Goal: Task Accomplishment & Management: Use online tool/utility

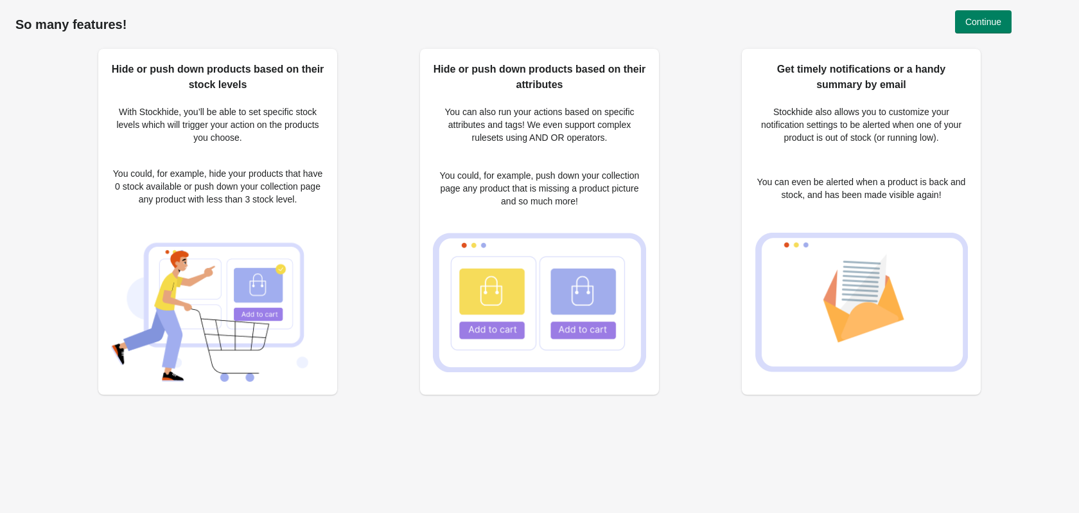
click at [211, 287] on img at bounding box center [217, 305] width 213 height 154
click at [220, 76] on h2 "Hide or push down products based on their stock levels" at bounding box center [217, 77] width 213 height 31
click at [1009, 15] on button "Continue" at bounding box center [983, 21] width 57 height 23
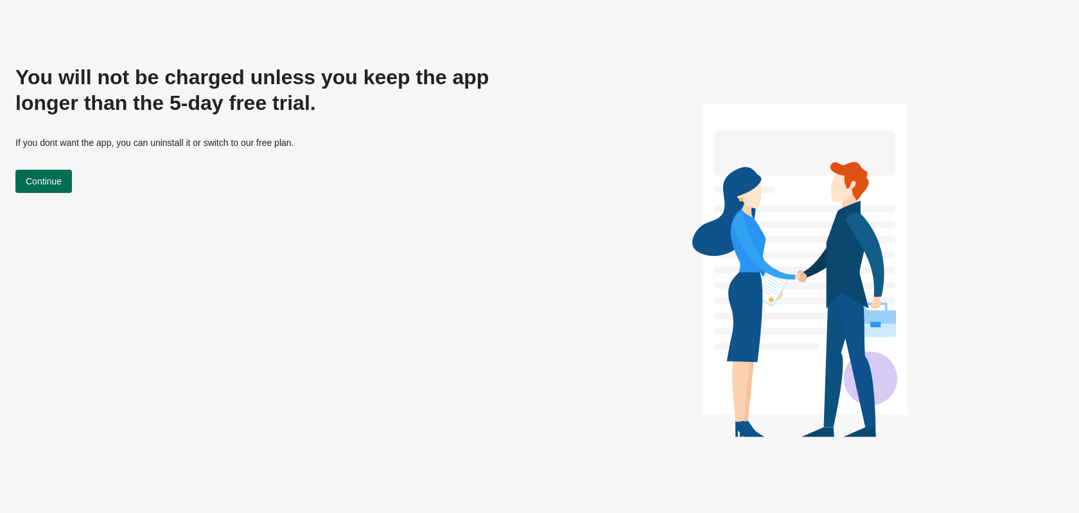
click at [50, 177] on span "Continue" at bounding box center [44, 181] width 36 height 10
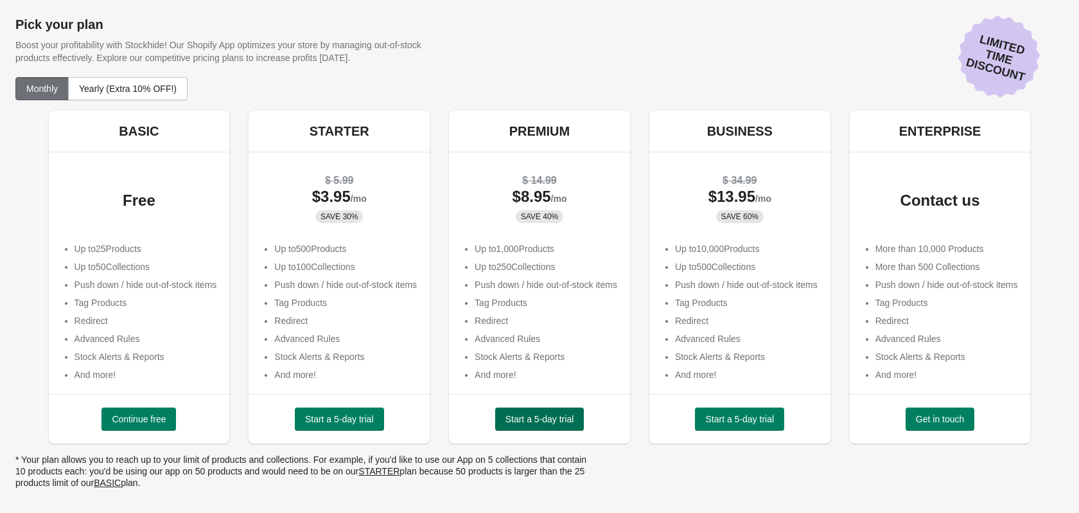
click at [535, 421] on span "Start a 5-day trial" at bounding box center [540, 419] width 69 height 10
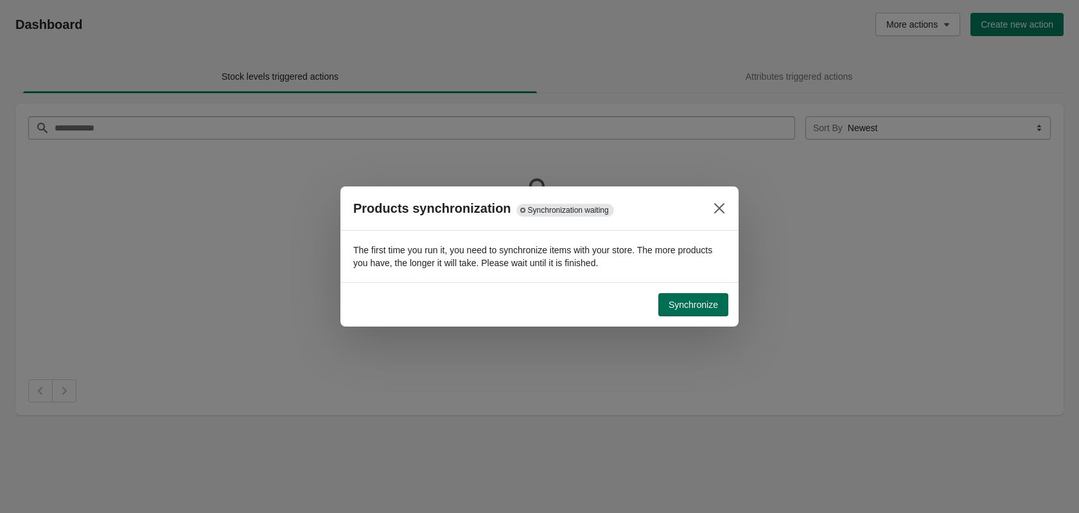
click at [685, 301] on span "Synchronize" at bounding box center [693, 304] width 49 height 10
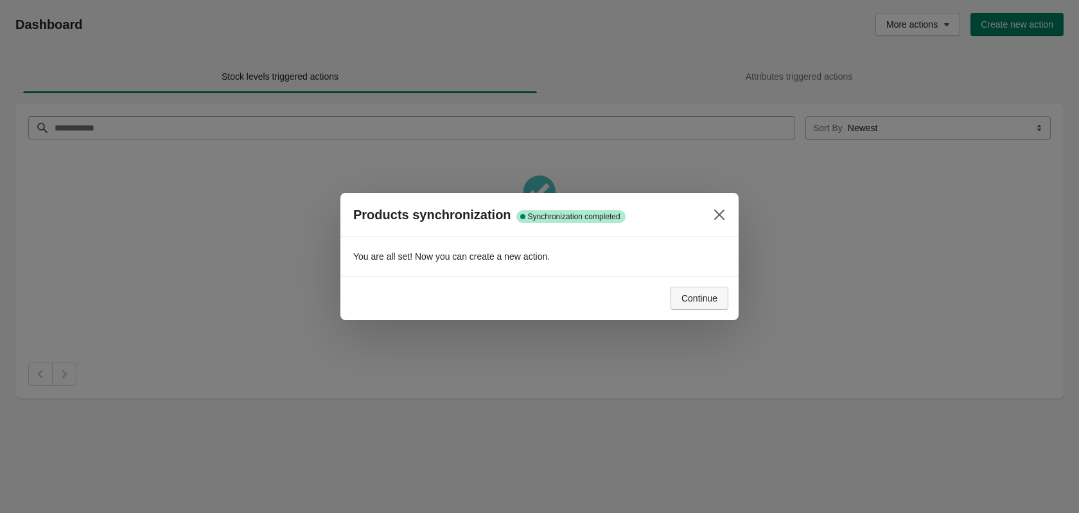
click at [699, 300] on span "Continue" at bounding box center [700, 298] width 36 height 10
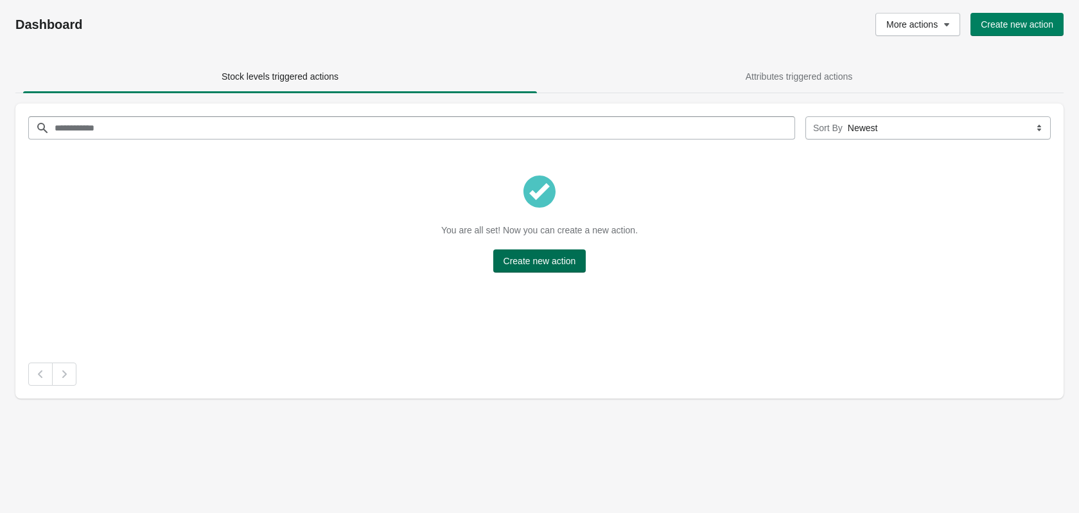
click at [544, 264] on span "Create new action" at bounding box center [540, 261] width 73 height 10
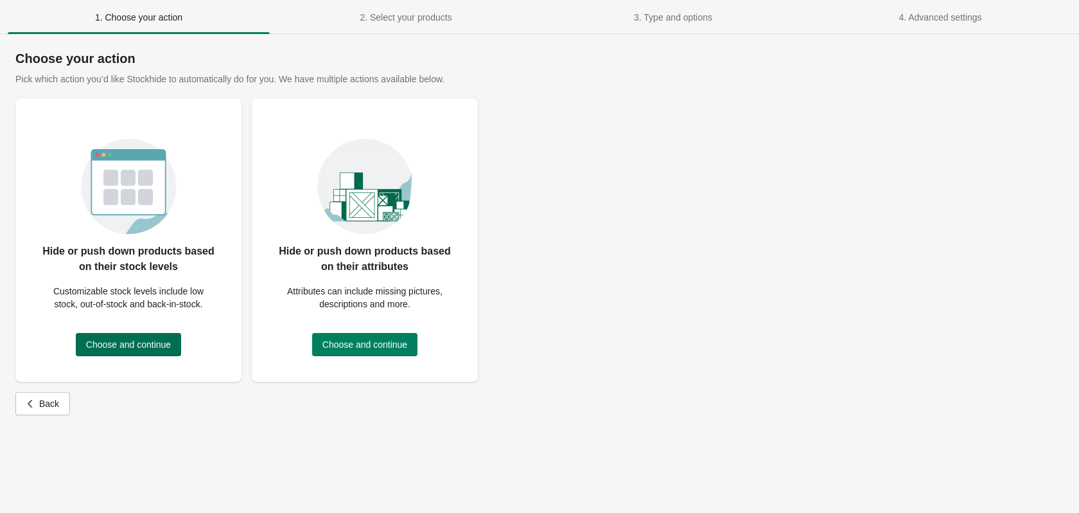
click at [122, 346] on span "Choose and continue" at bounding box center [128, 344] width 85 height 10
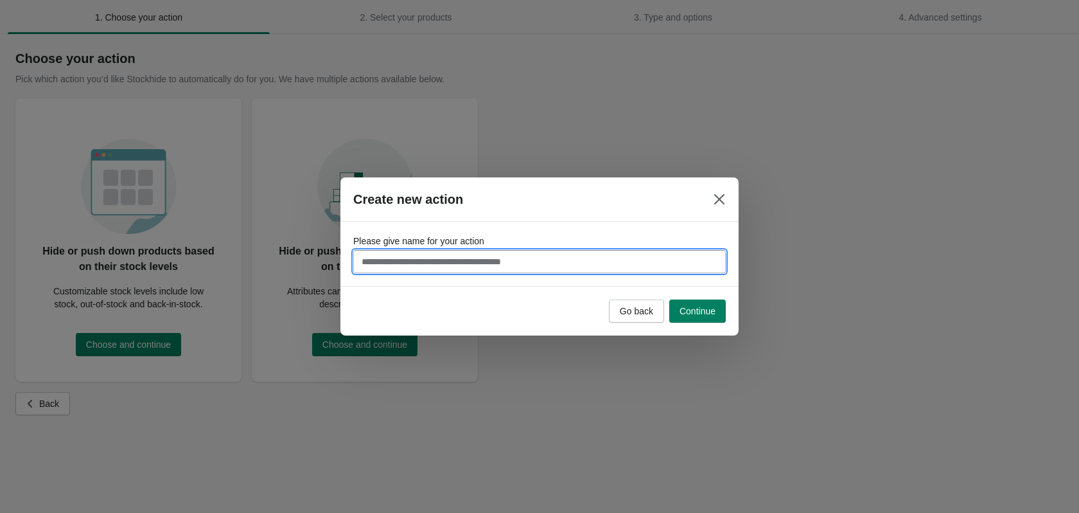
click at [459, 258] on input "Please give name for your action" at bounding box center [539, 261] width 373 height 23
type input "**********"
click at [689, 306] on span "Continue" at bounding box center [698, 311] width 36 height 10
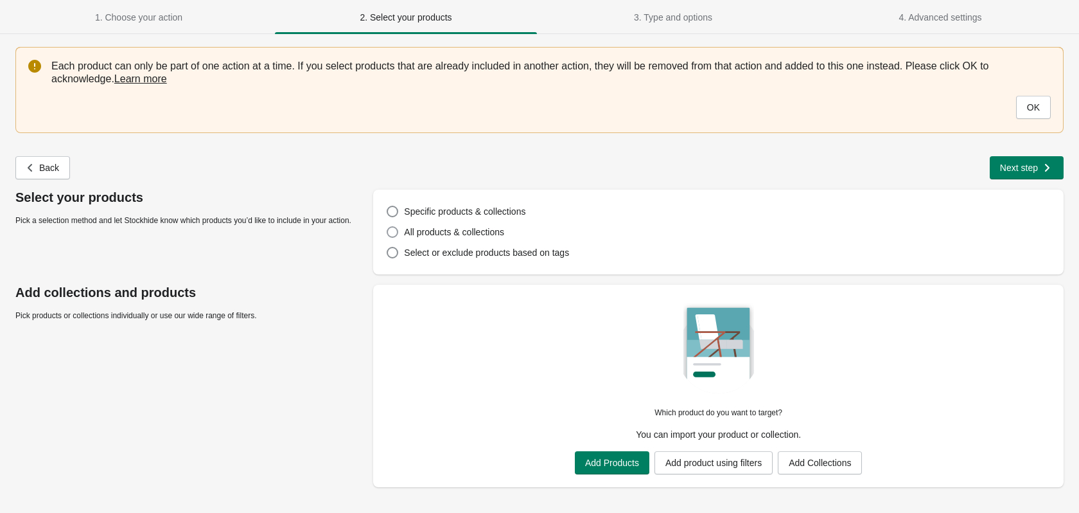
click at [455, 231] on span "All products & collections" at bounding box center [454, 232] width 100 height 10
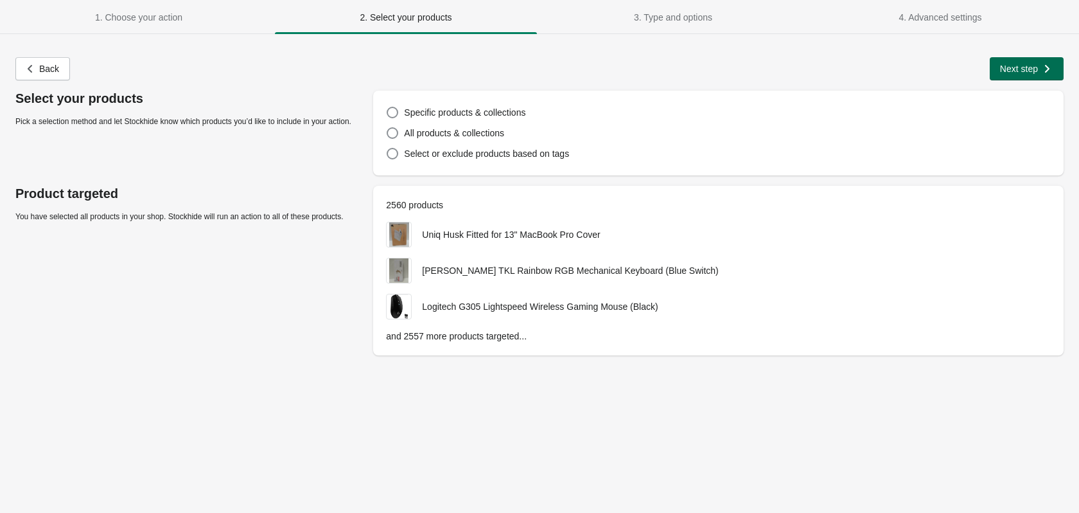
click at [1034, 68] on span "Next step" at bounding box center [1019, 69] width 38 height 10
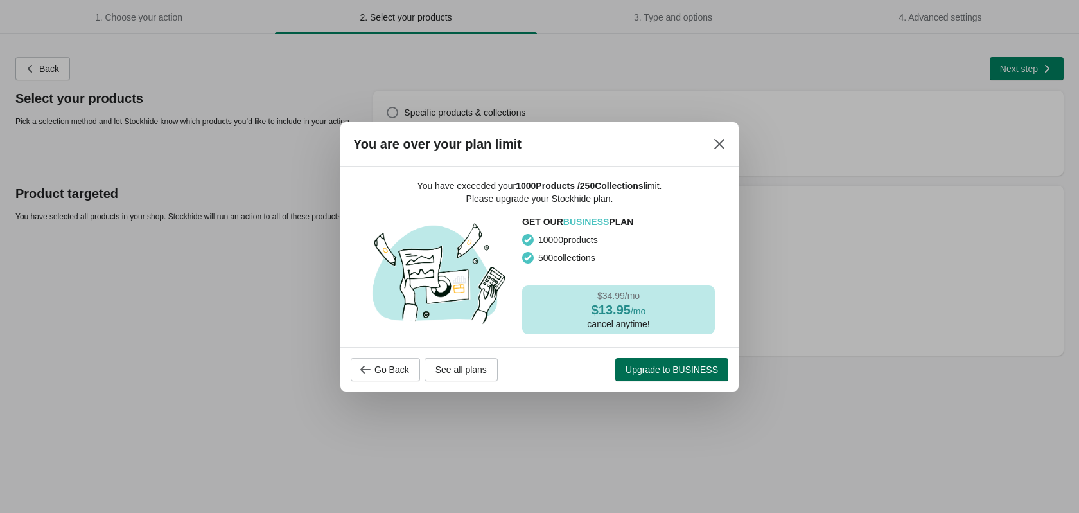
click at [678, 371] on span "Upgrade to BUSINESS" at bounding box center [672, 369] width 93 height 10
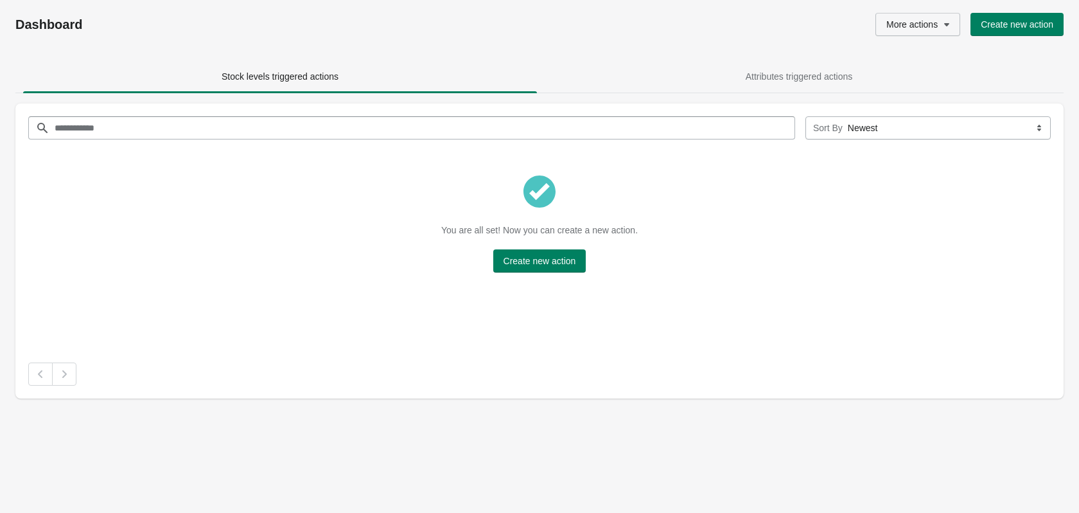
click at [925, 25] on span "More actions" at bounding box center [912, 24] width 51 height 10
click at [726, 51] on div "Stock levels triggered actions Attributes triggered actions Stock levels trigge…" at bounding box center [533, 219] width 1061 height 360
click at [921, 22] on span "More actions" at bounding box center [912, 24] width 51 height 10
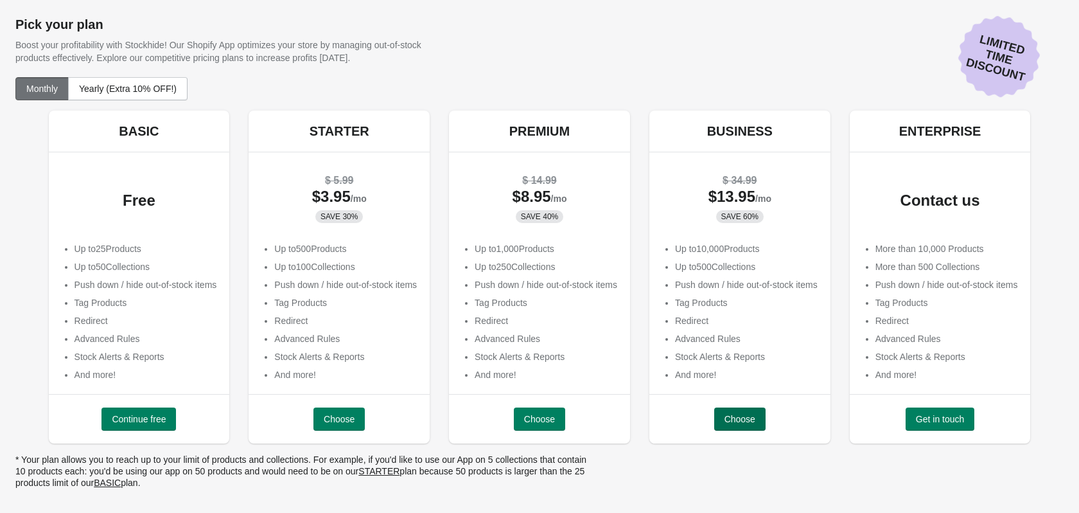
click at [745, 427] on button "Choose" at bounding box center [739, 418] width 51 height 23
